Goal: Task Accomplishment & Management: Use online tool/utility

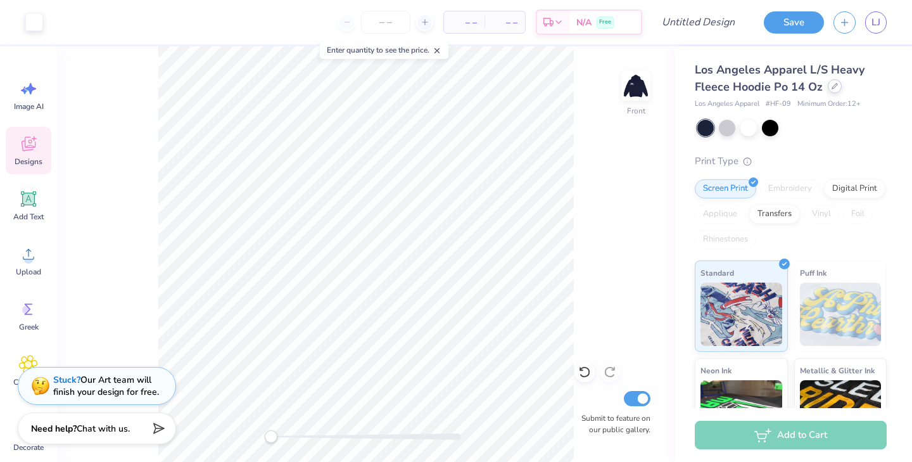
click at [835, 88] on icon at bounding box center [835, 86] width 6 height 6
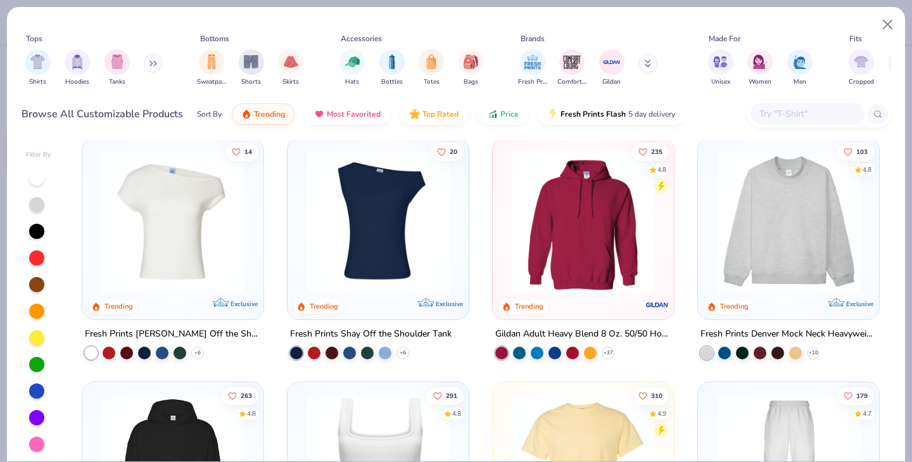
scroll to position [5, 0]
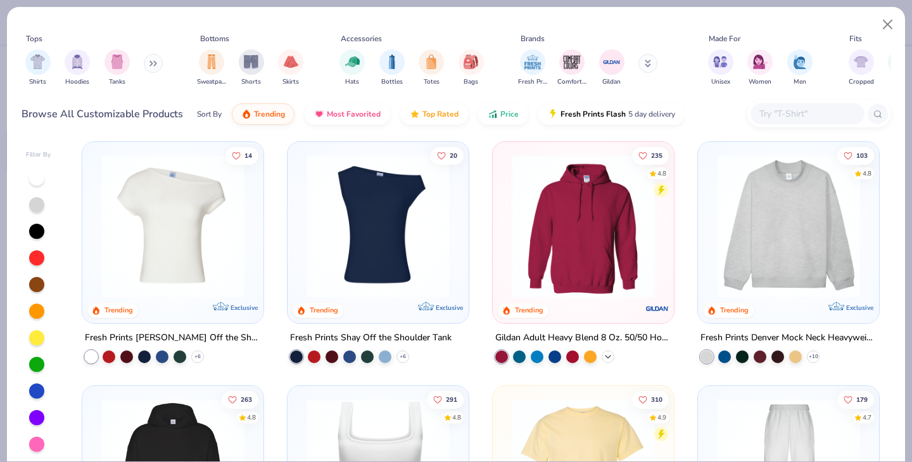
click at [608, 355] on polyline at bounding box center [607, 356] width 5 height 3
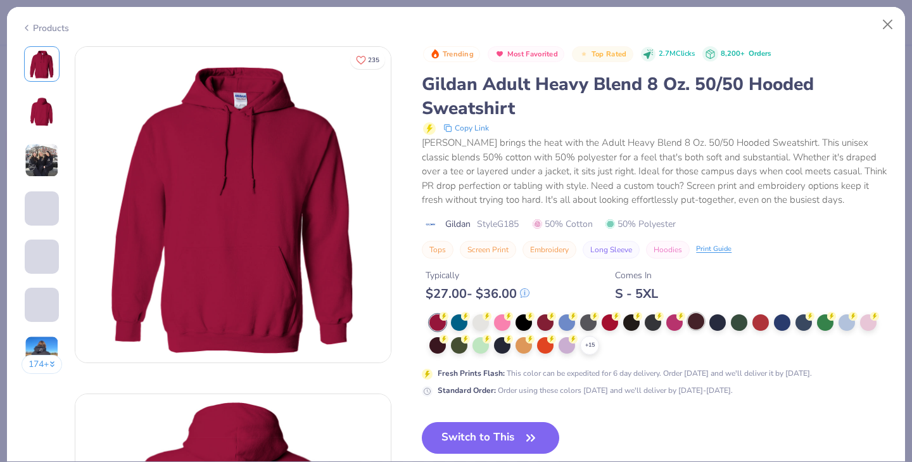
click at [697, 320] on div at bounding box center [696, 321] width 16 height 16
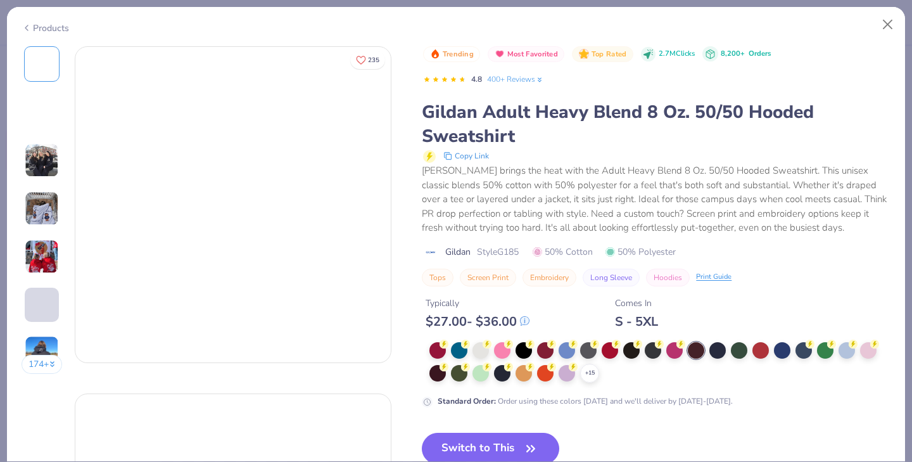
click at [698, 323] on div "Typically $ 27.00 - $ 36.00 Comes In S - 5XL" at bounding box center [656, 307] width 469 height 43
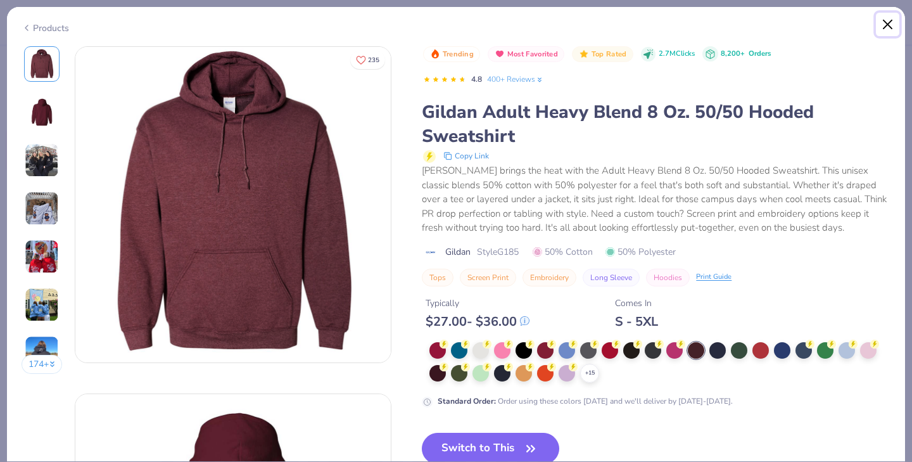
click at [890, 23] on button "Close" at bounding box center [888, 25] width 24 height 24
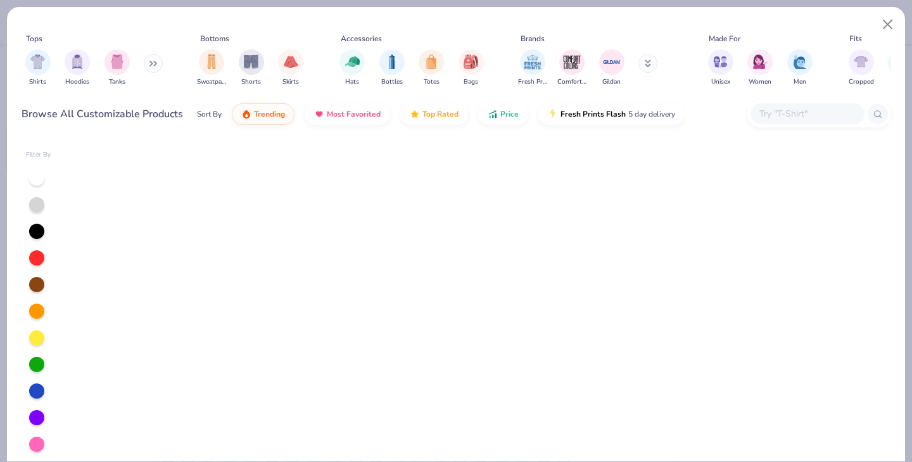
scroll to position [218, 0]
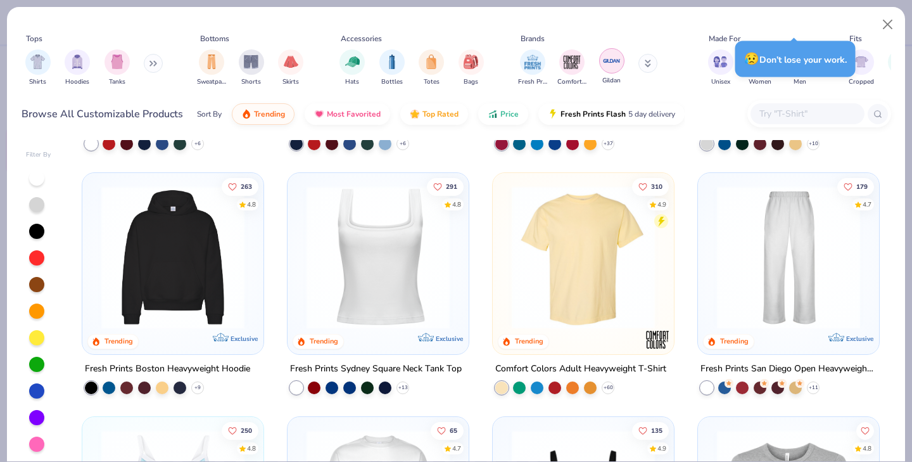
click at [615, 59] on img "filter for Gildan" at bounding box center [611, 60] width 19 height 19
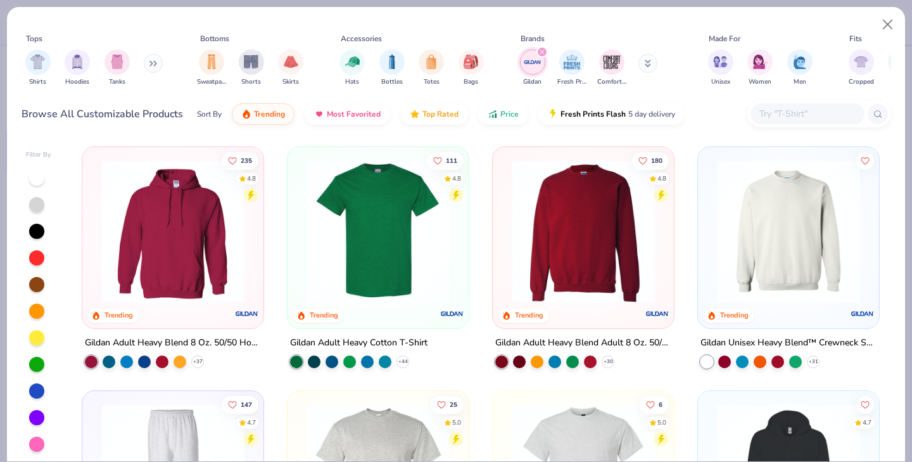
click at [189, 261] on img at bounding box center [173, 231] width 156 height 143
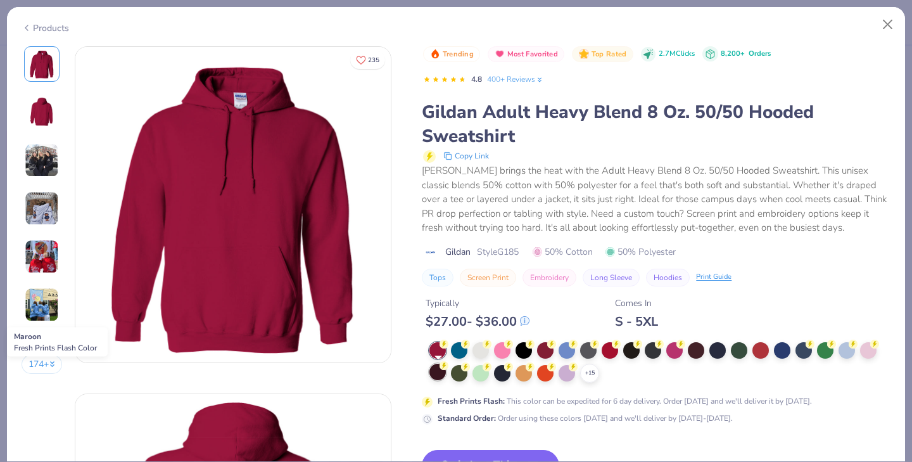
click at [441, 376] on div at bounding box center [437, 372] width 16 height 16
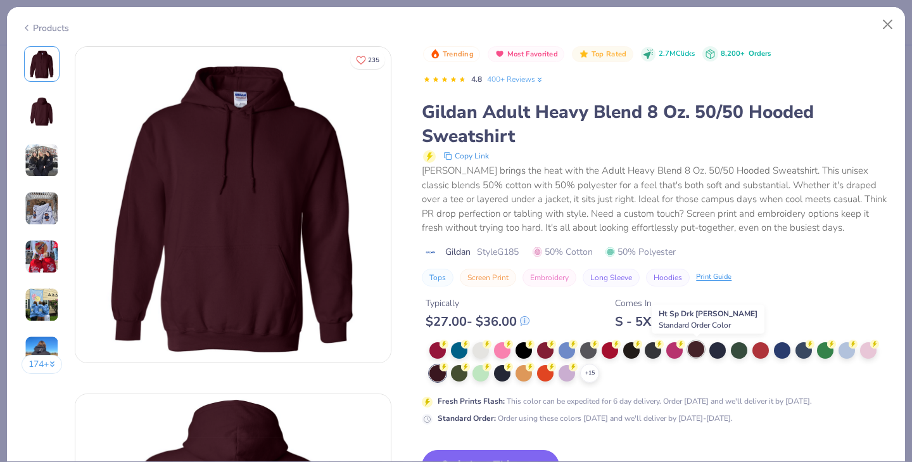
click at [698, 351] on div at bounding box center [696, 349] width 16 height 16
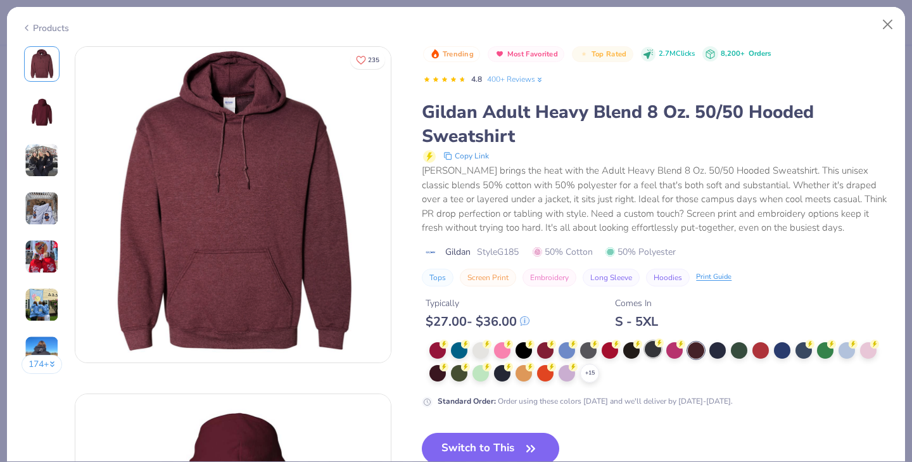
click at [655, 349] on div at bounding box center [653, 349] width 16 height 16
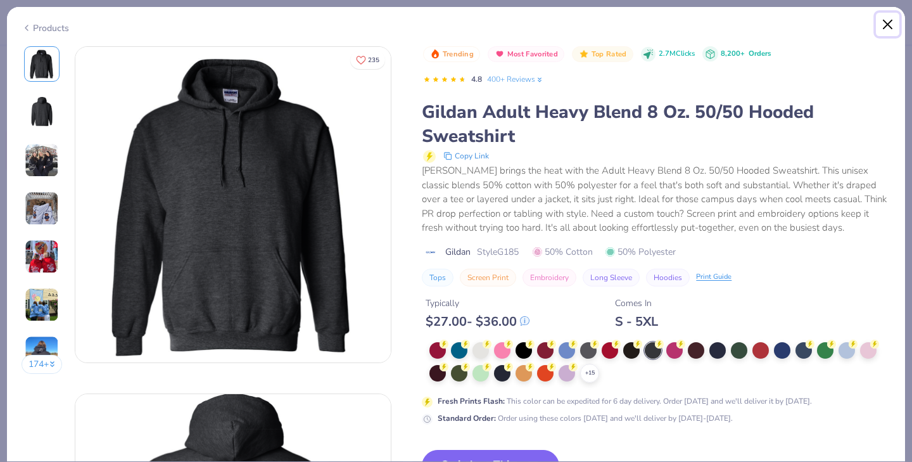
click at [887, 23] on button "Close" at bounding box center [888, 25] width 24 height 24
click at [888, 22] on button "Close" at bounding box center [888, 25] width 24 height 24
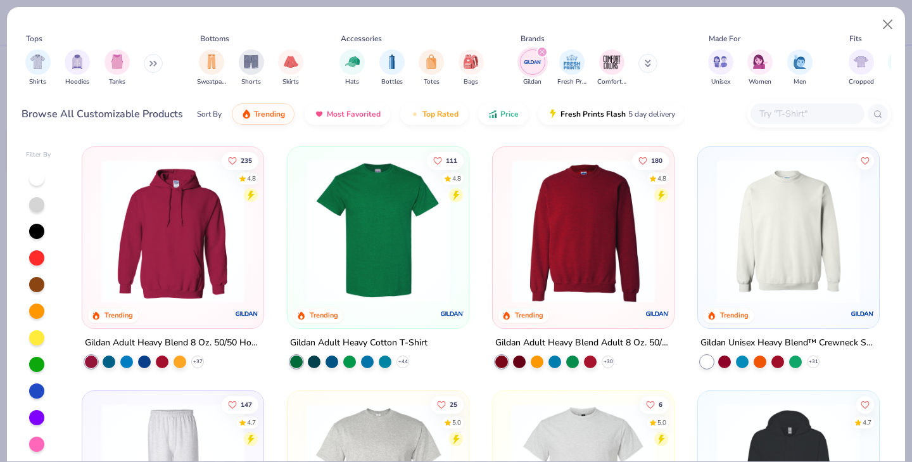
click at [156, 64] on icon at bounding box center [153, 63] width 8 height 6
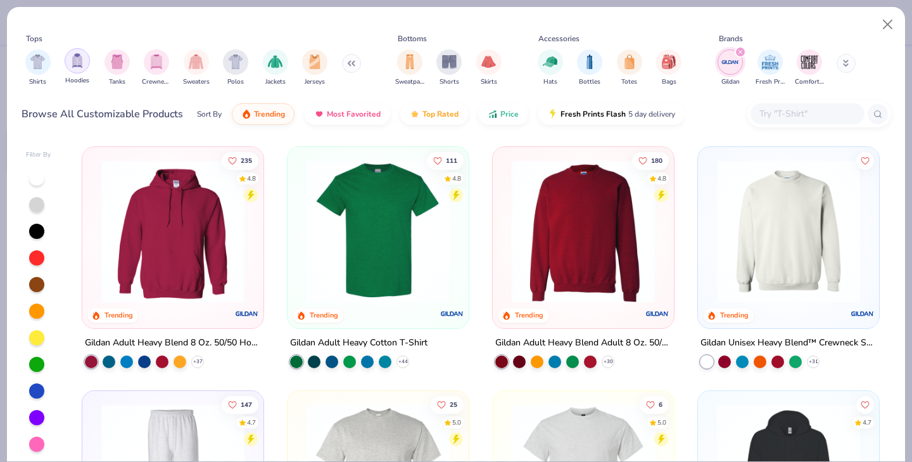
click at [80, 66] on img "filter for Hoodies" at bounding box center [77, 60] width 14 height 15
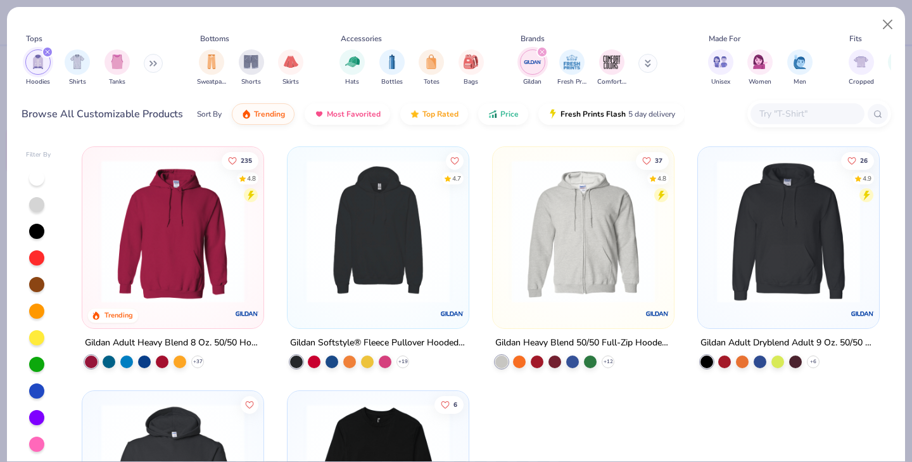
click at [774, 263] on img at bounding box center [789, 231] width 156 height 143
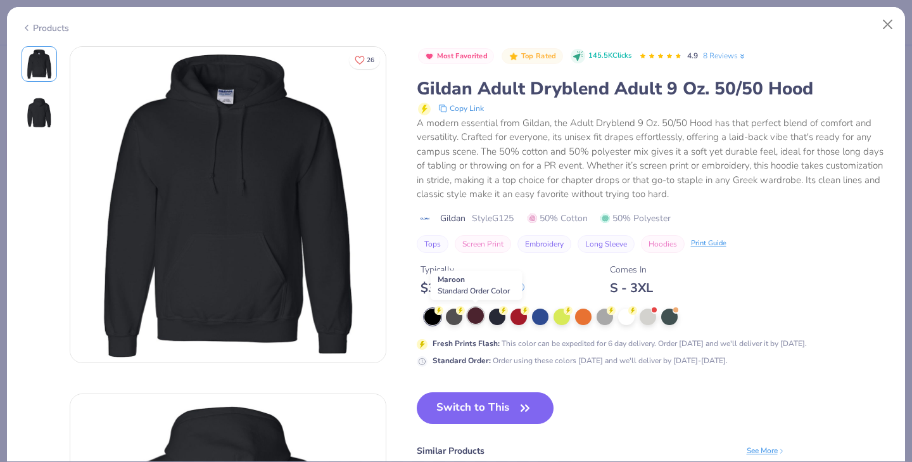
click at [478, 316] on div at bounding box center [475, 315] width 16 height 16
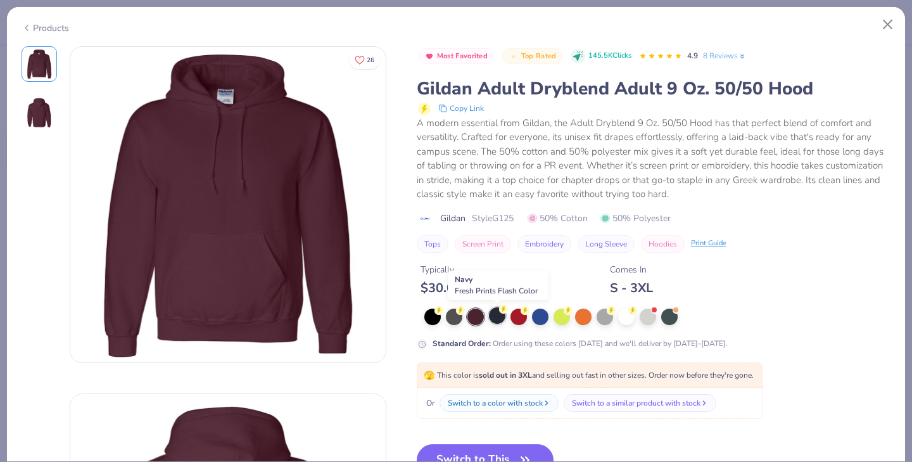
click at [498, 315] on div at bounding box center [497, 315] width 16 height 16
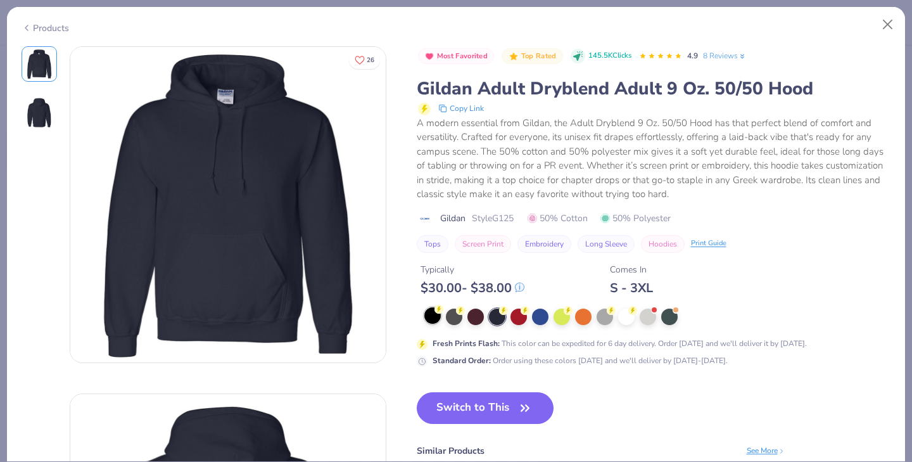
click at [434, 317] on div at bounding box center [432, 315] width 16 height 16
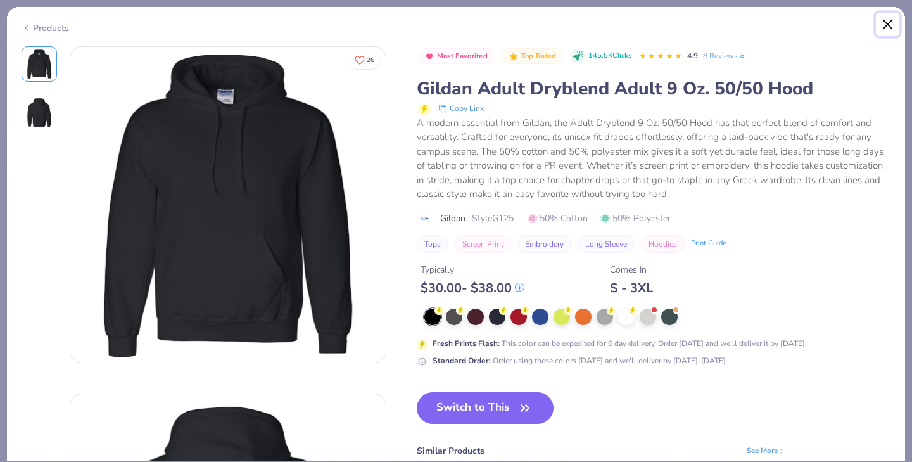
click at [889, 22] on button "Close" at bounding box center [888, 25] width 24 height 24
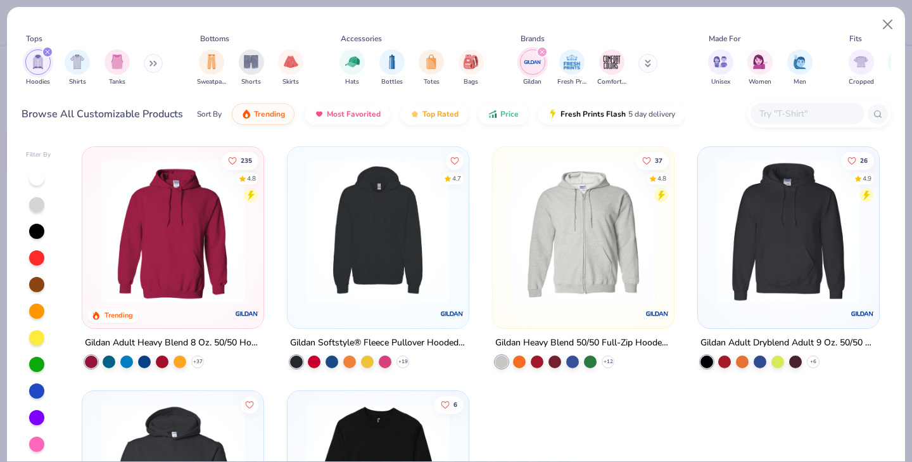
click at [369, 250] on div at bounding box center [222, 231] width 467 height 143
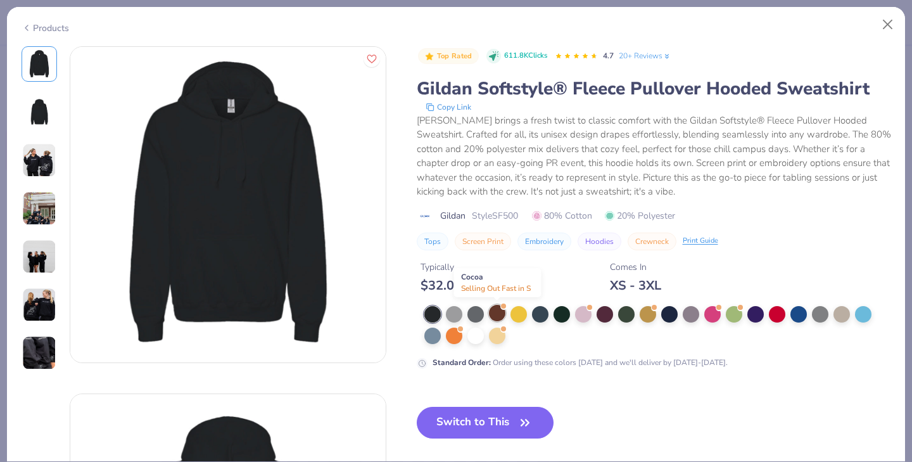
click at [498, 313] on div at bounding box center [497, 313] width 16 height 16
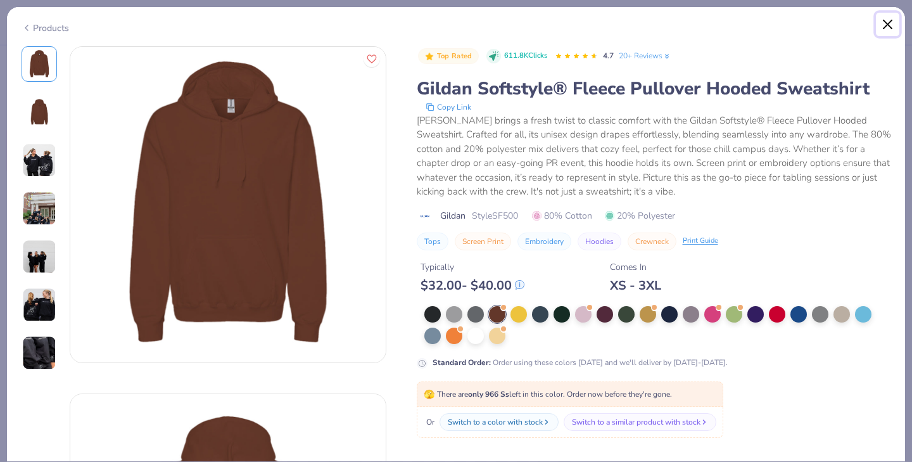
click at [883, 24] on button "Close" at bounding box center [888, 25] width 24 height 24
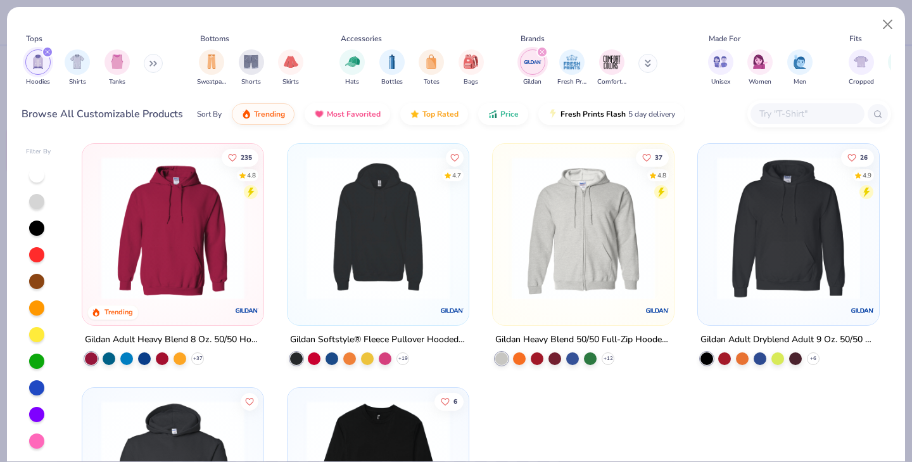
click at [541, 50] on icon "filter for Gildan" at bounding box center [542, 51] width 5 height 5
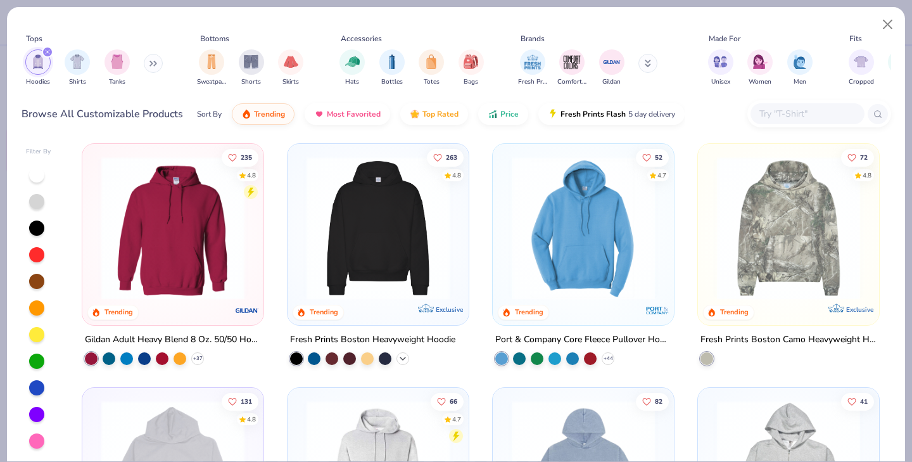
click at [400, 355] on icon at bounding box center [403, 358] width 10 height 10
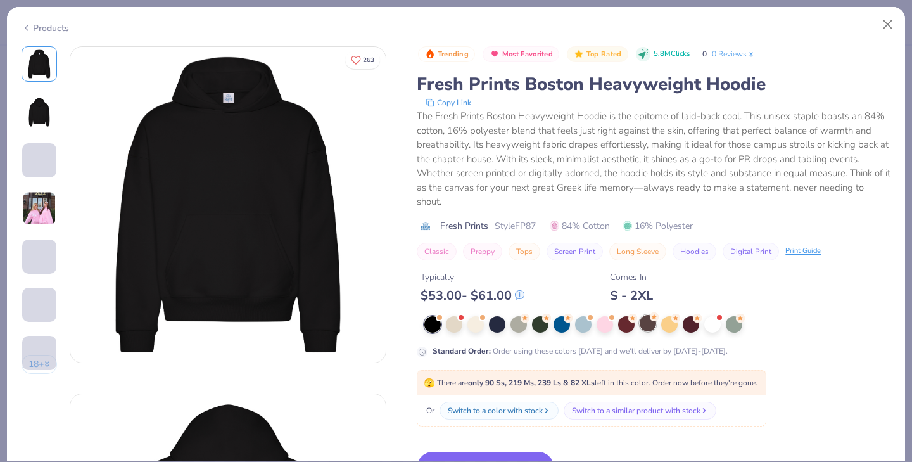
click at [648, 324] on div at bounding box center [648, 323] width 16 height 16
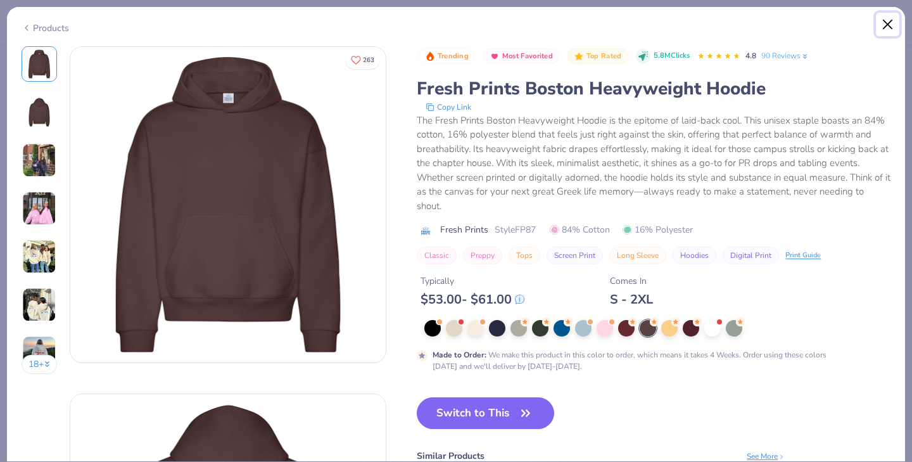
click at [890, 25] on button "Close" at bounding box center [888, 25] width 24 height 24
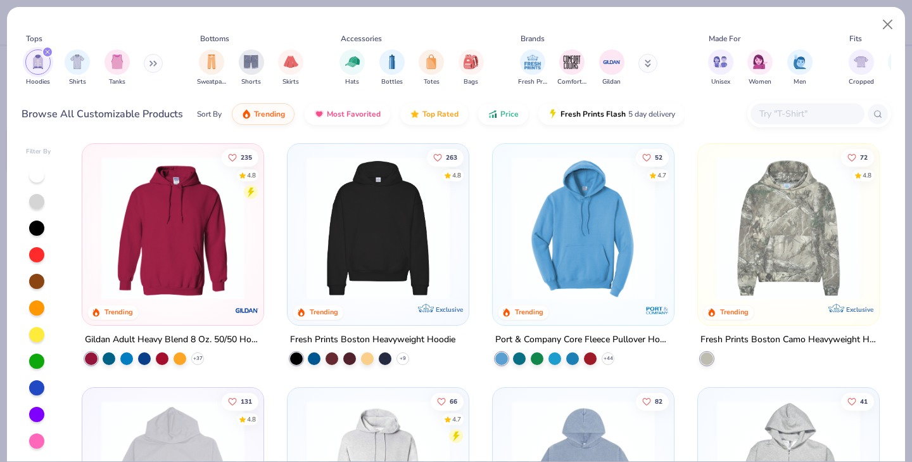
click at [37, 279] on div at bounding box center [36, 281] width 15 height 15
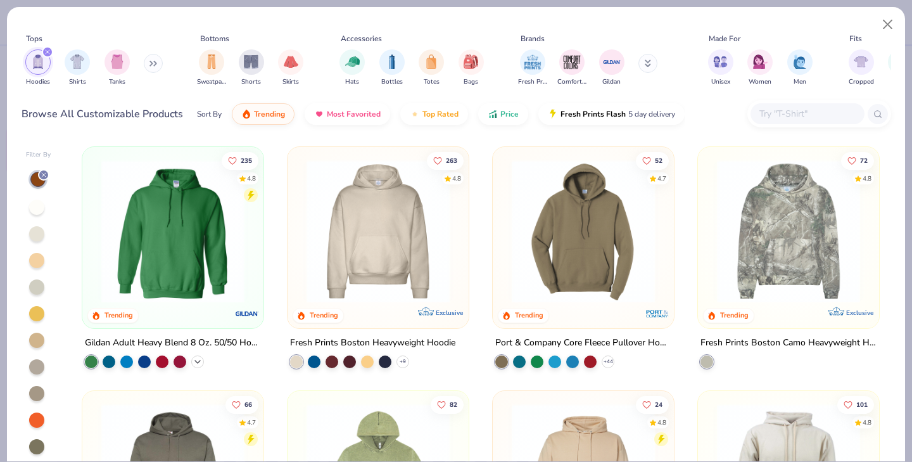
click at [196, 360] on icon at bounding box center [198, 362] width 10 height 10
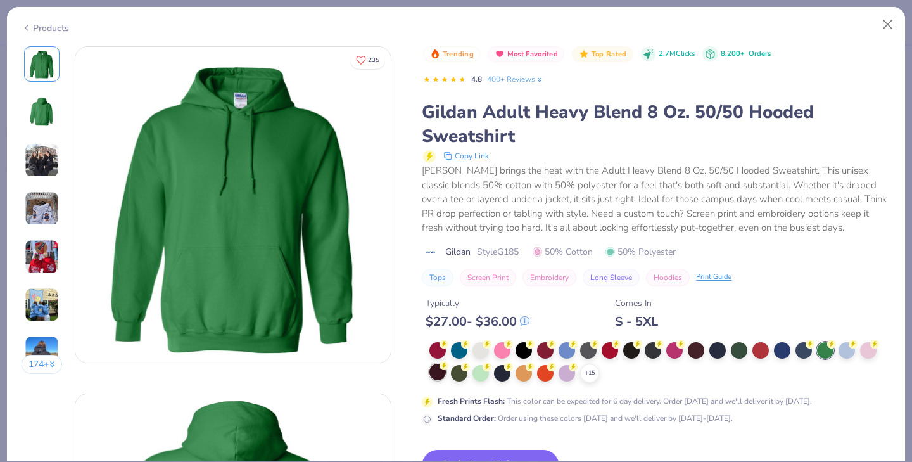
click at [438, 373] on div at bounding box center [437, 372] width 16 height 16
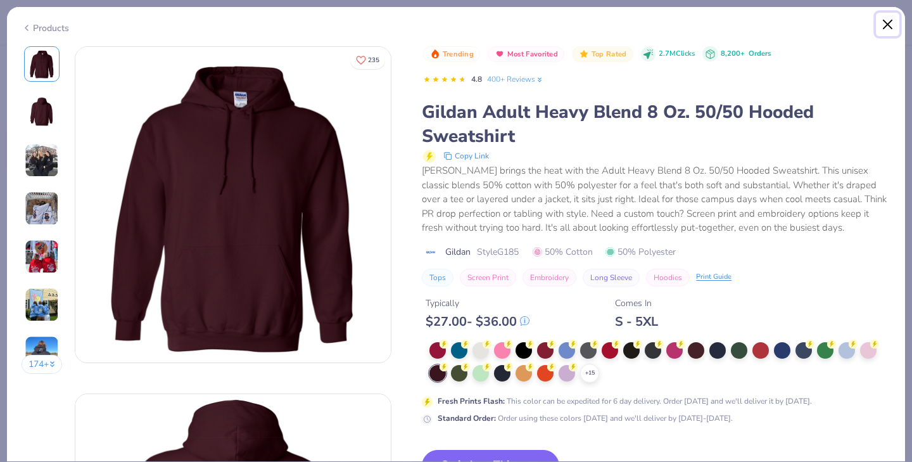
click at [883, 25] on button "Close" at bounding box center [888, 25] width 24 height 24
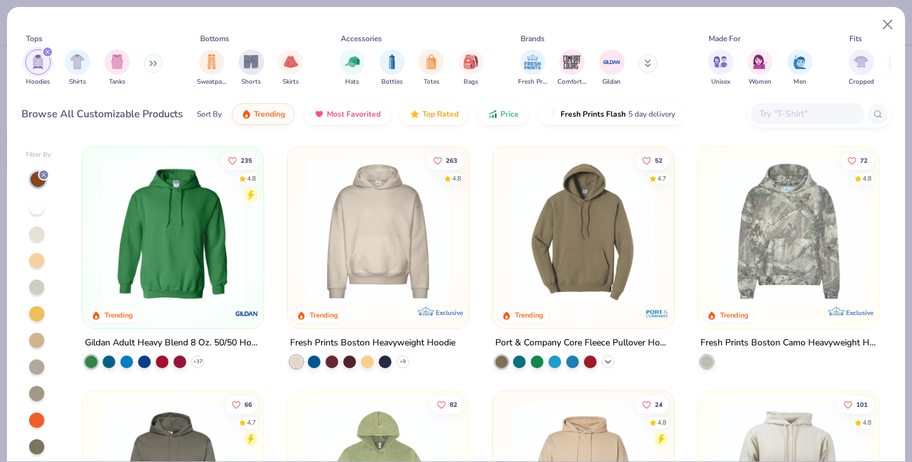
click at [610, 360] on icon at bounding box center [608, 362] width 10 height 10
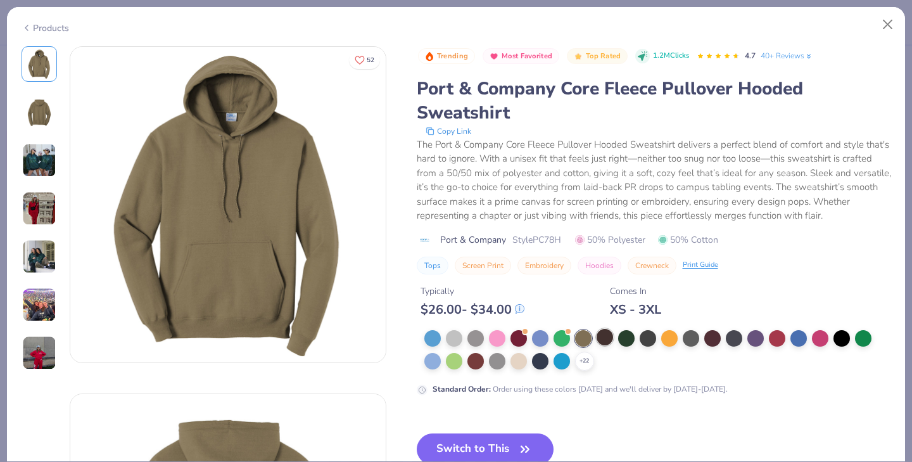
click at [605, 339] on div at bounding box center [605, 337] width 16 height 16
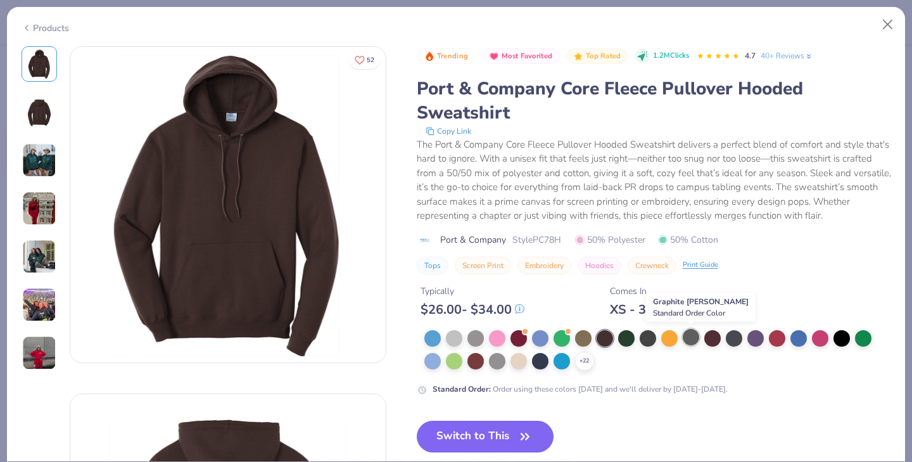
click at [686, 340] on div at bounding box center [691, 337] width 16 height 16
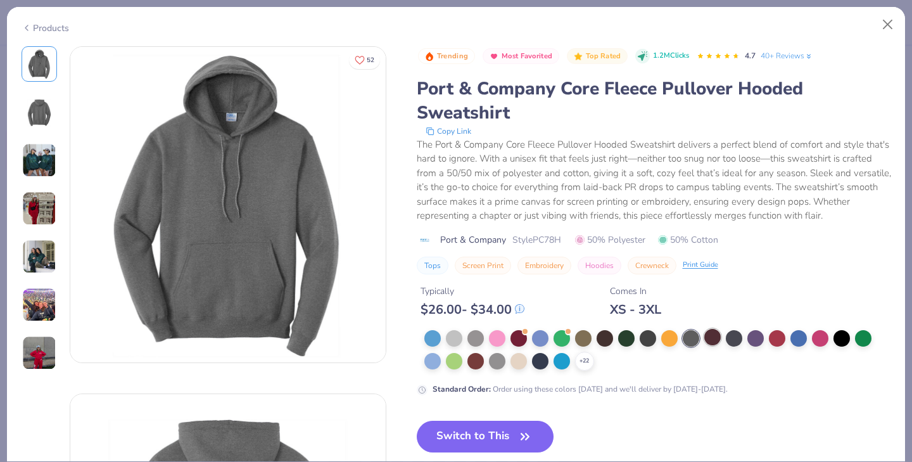
click at [713, 339] on div at bounding box center [712, 337] width 16 height 16
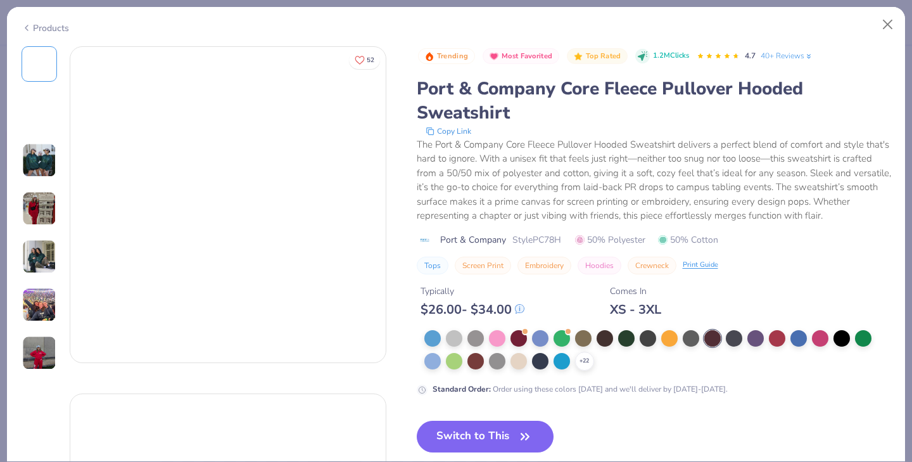
click at [713, 339] on div at bounding box center [712, 338] width 16 height 16
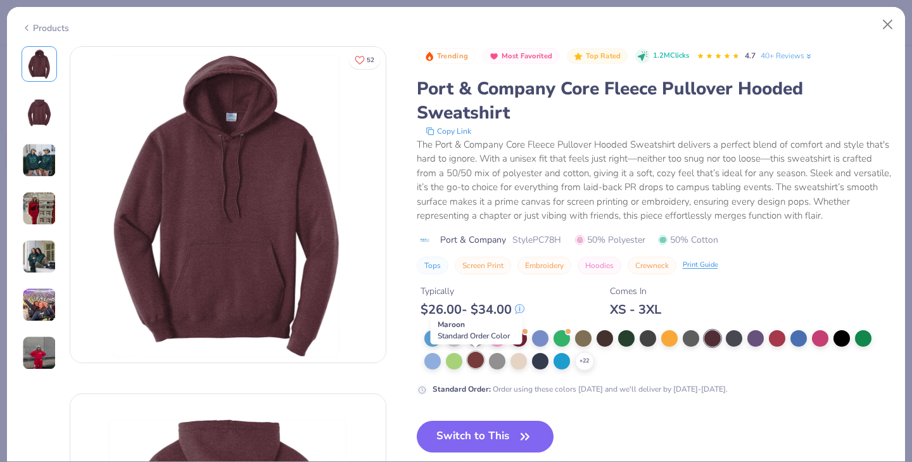
click at [472, 360] on div at bounding box center [475, 359] width 16 height 16
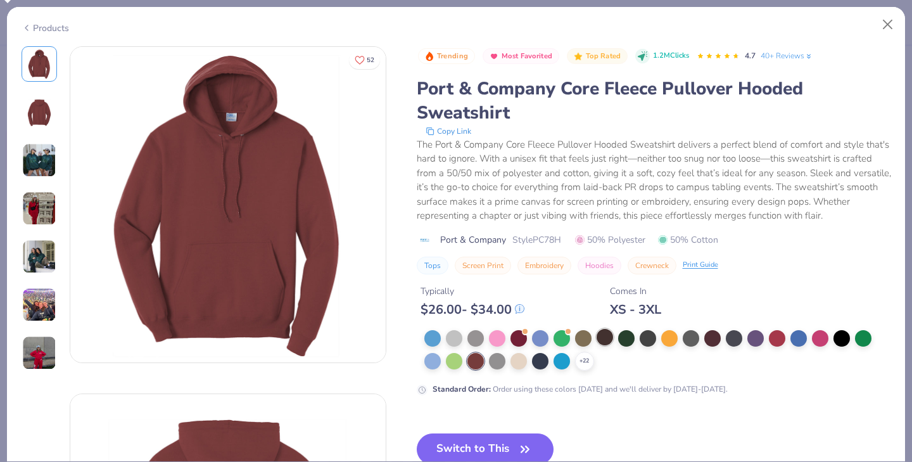
click at [602, 339] on div at bounding box center [605, 337] width 16 height 16
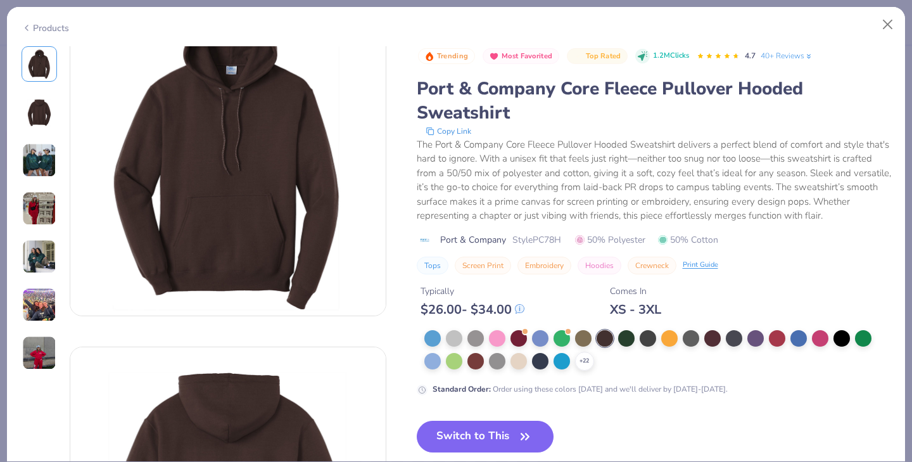
scroll to position [5, 0]
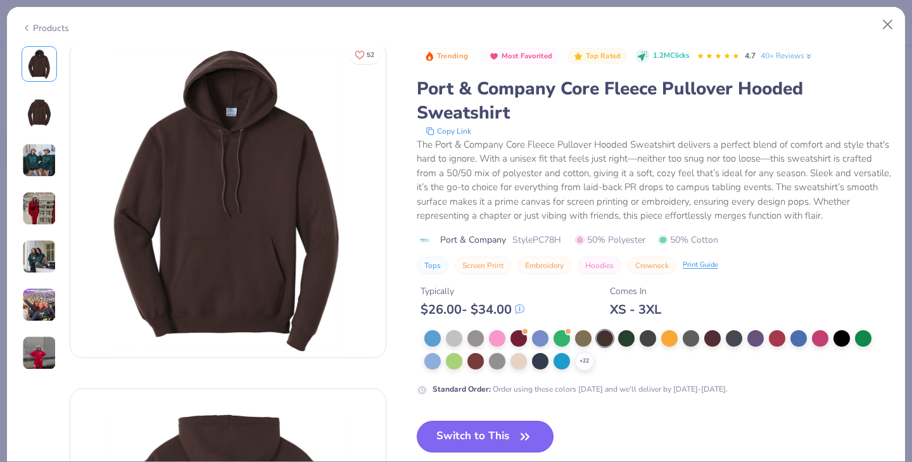
click at [462, 436] on button "Switch to This" at bounding box center [485, 437] width 137 height 32
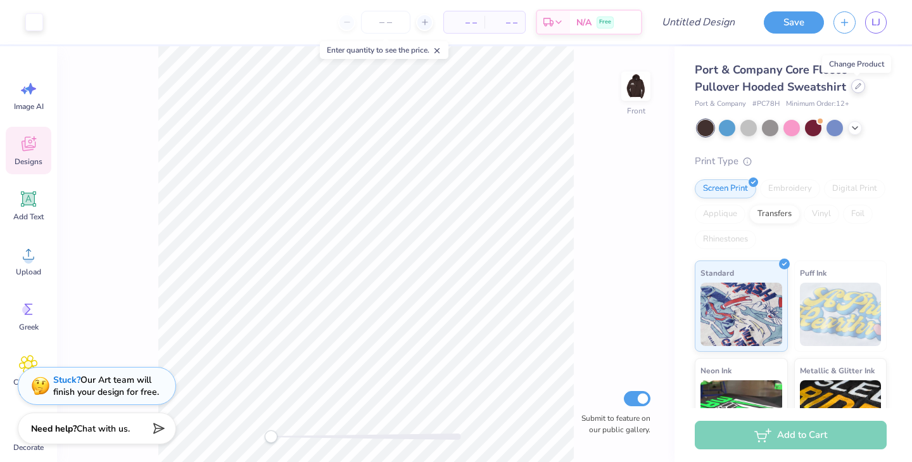
click at [855, 85] on icon at bounding box center [858, 86] width 6 height 6
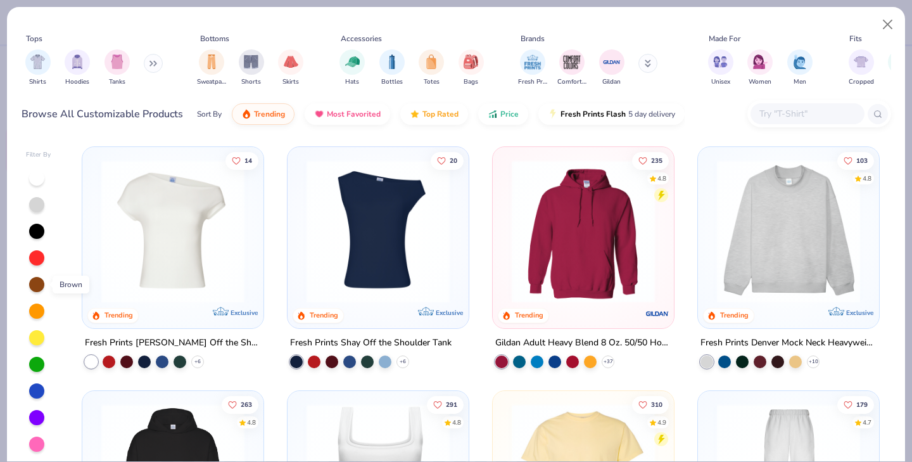
click at [39, 286] on div at bounding box center [36, 284] width 15 height 15
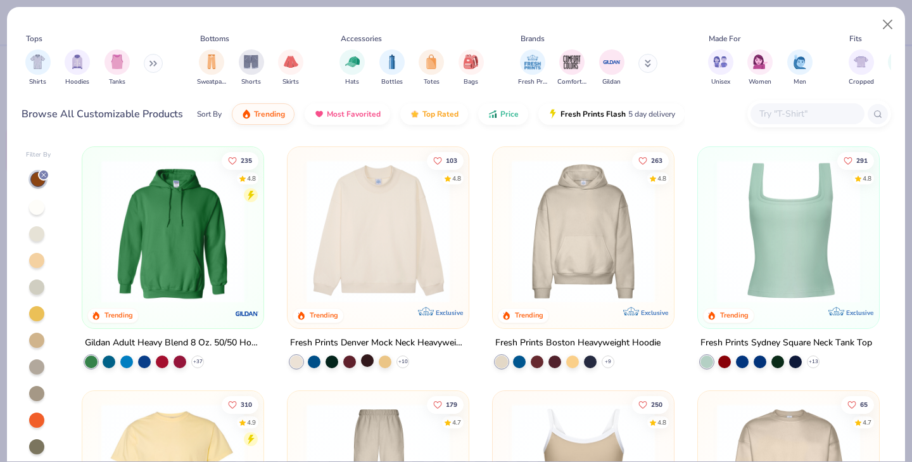
click at [371, 359] on div at bounding box center [367, 360] width 13 height 13
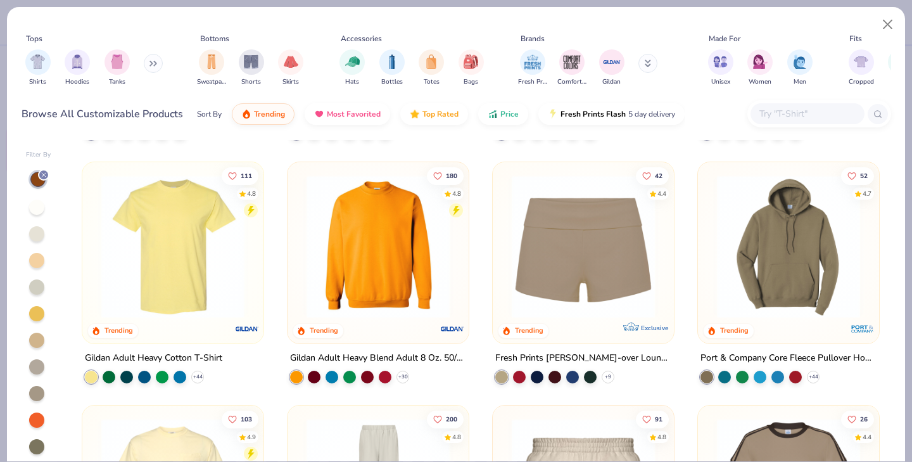
scroll to position [600, 0]
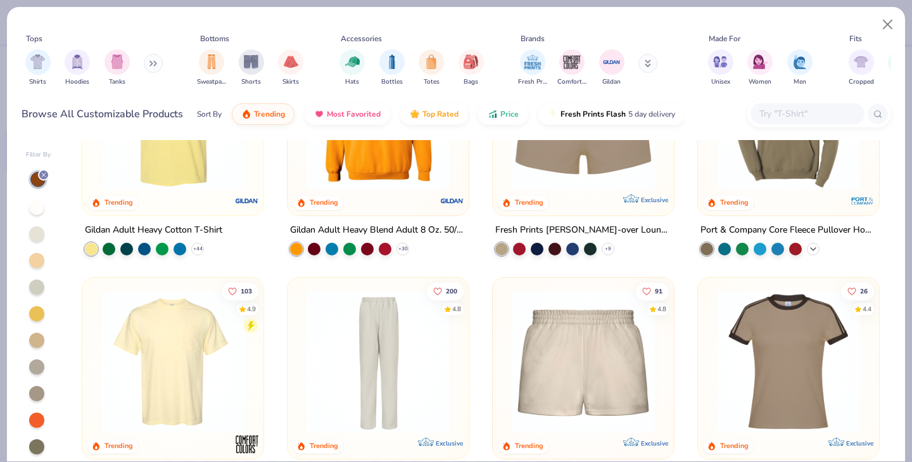
click at [813, 248] on polyline at bounding box center [813, 248] width 5 height 3
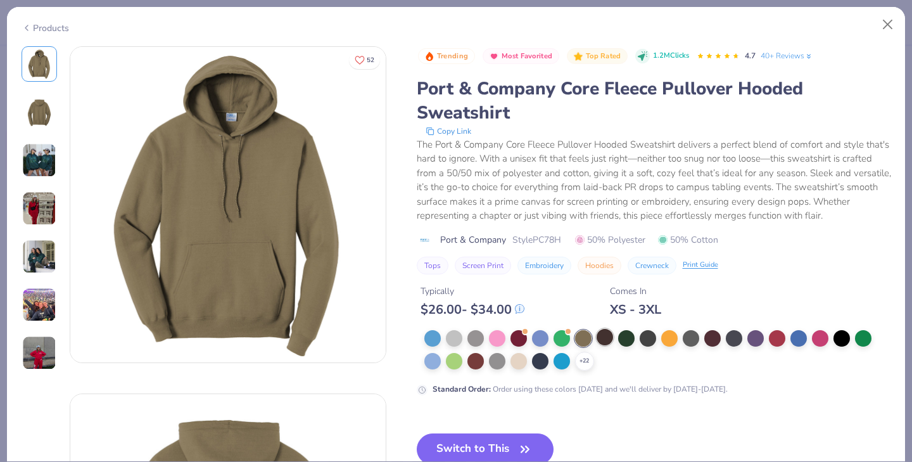
click at [605, 339] on div at bounding box center [605, 337] width 16 height 16
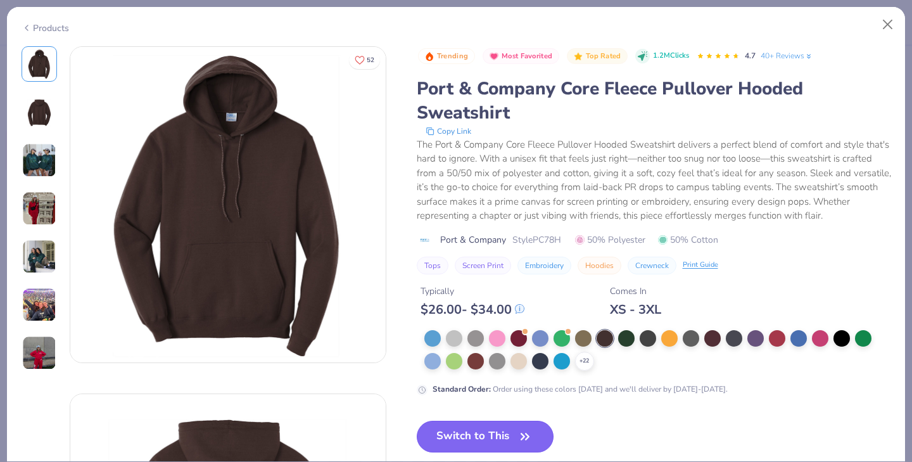
click at [474, 431] on button "Switch to This" at bounding box center [485, 437] width 137 height 32
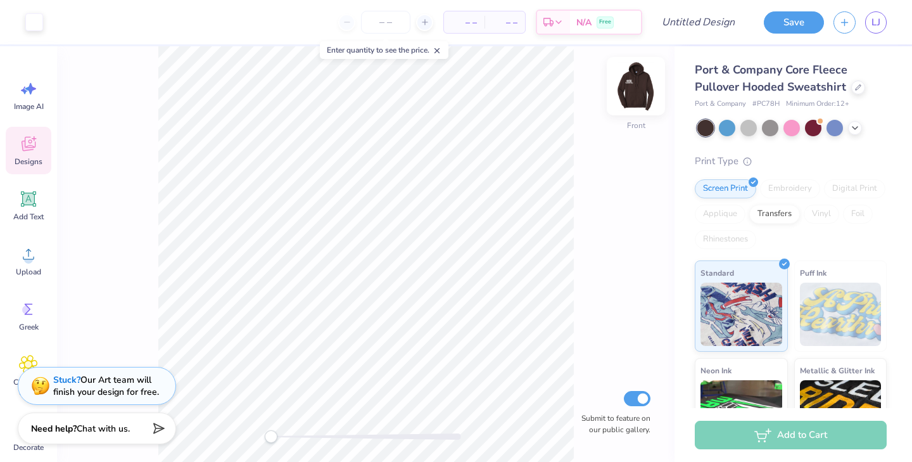
click at [642, 89] on img at bounding box center [635, 86] width 51 height 51
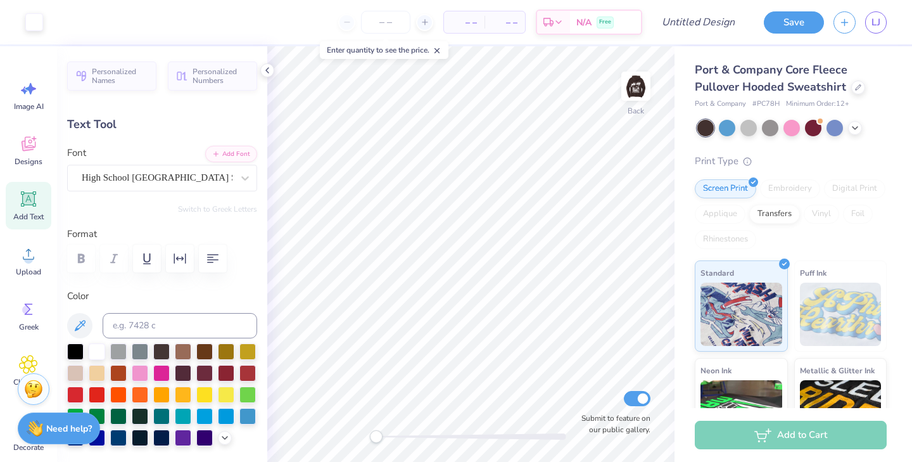
type input "0.0"
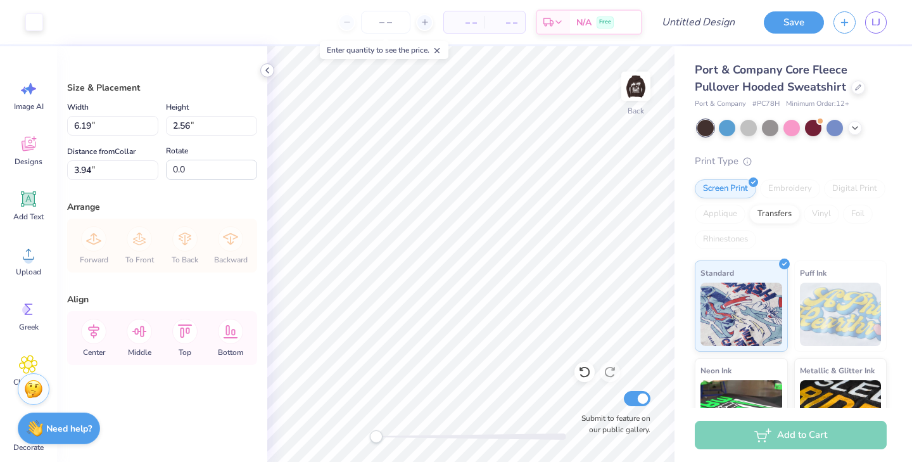
type input "3.94"
type input "3.00"
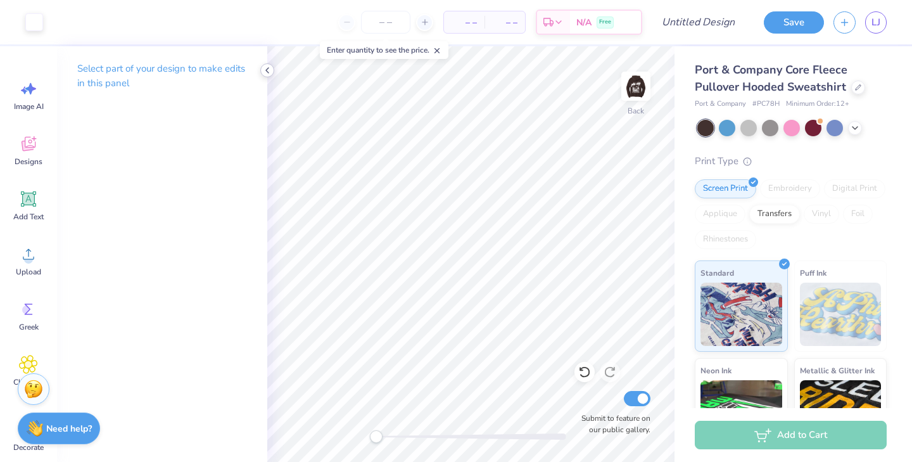
click at [267, 73] on icon at bounding box center [267, 70] width 10 height 10
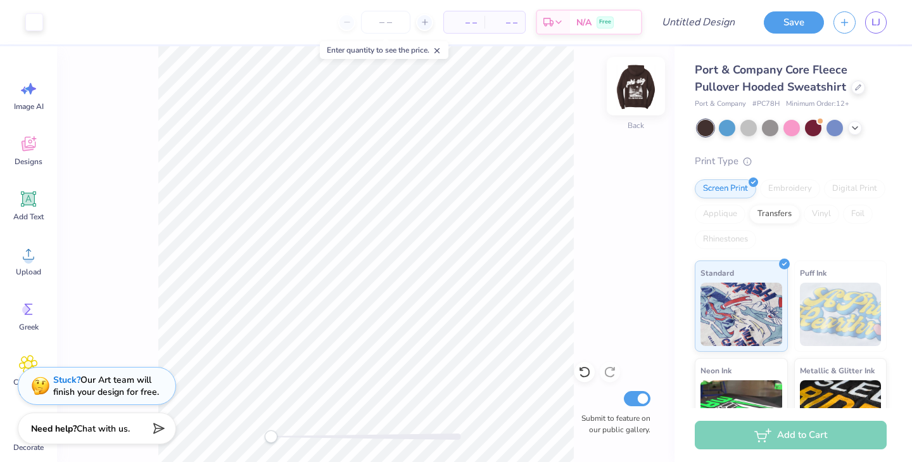
click at [633, 89] on img at bounding box center [635, 86] width 51 height 51
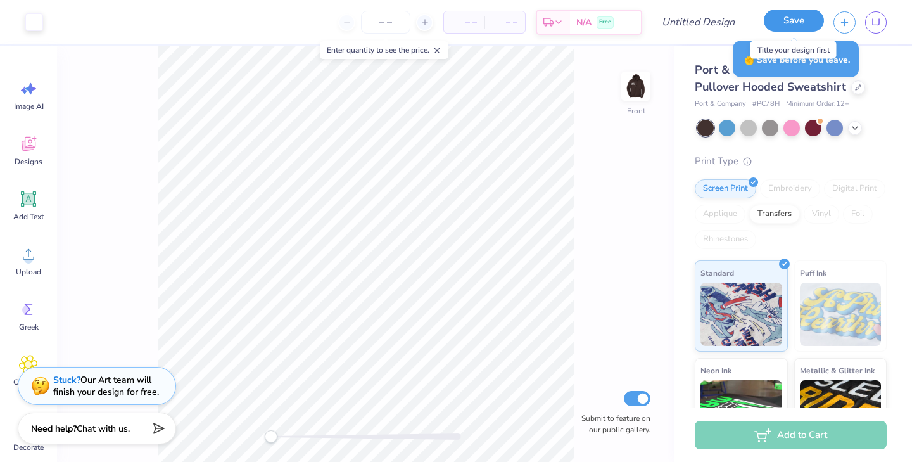
click at [805, 18] on button "Save" at bounding box center [794, 20] width 60 height 22
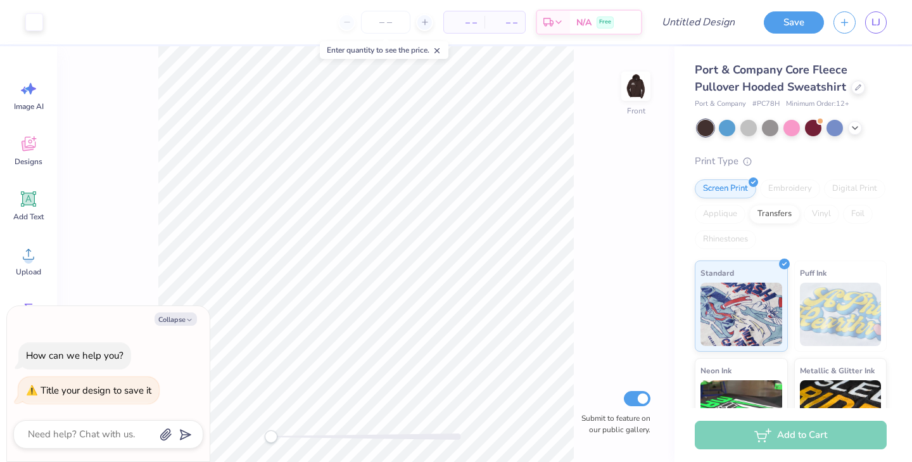
type textarea "x"
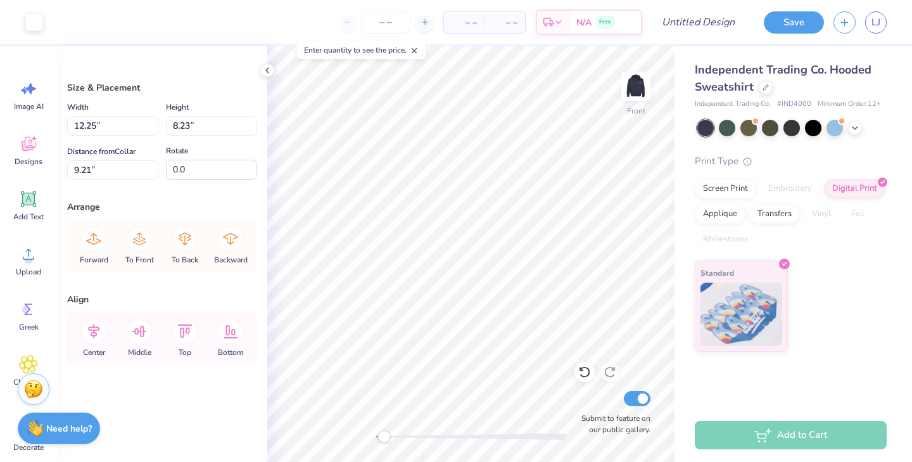
scroll to position [2, 0]
